Goal: Find specific page/section: Find specific page/section

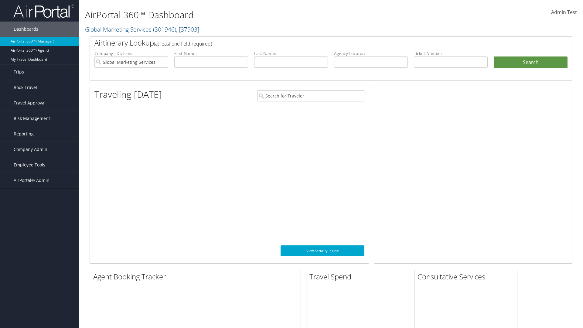
click at [39, 149] on span "Company Admin" at bounding box center [31, 149] width 34 height 15
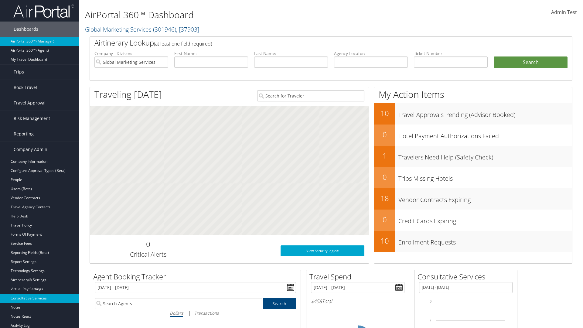
click at [39, 298] on link "Consultative Services" at bounding box center [39, 298] width 79 height 9
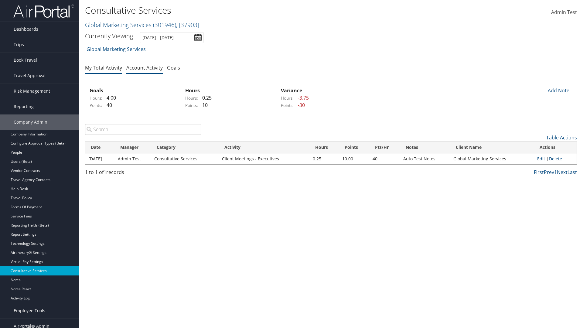
click at [104, 67] on link "My Total Activity" at bounding box center [103, 67] width 37 height 7
